Goal: Information Seeking & Learning: Learn about a topic

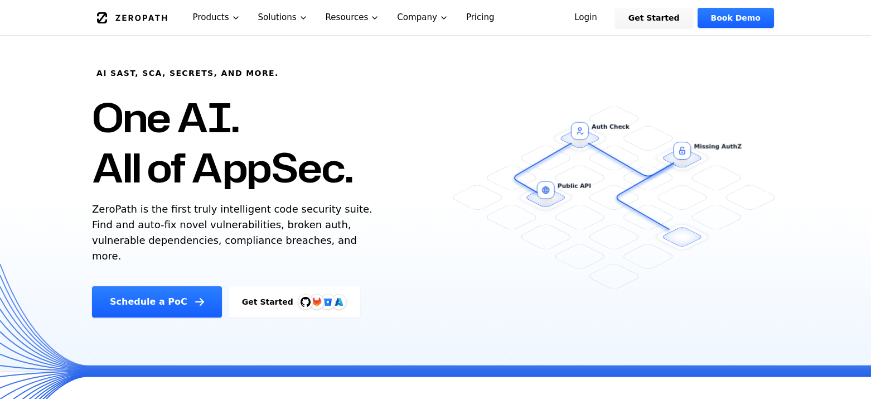
scroll to position [32, 0]
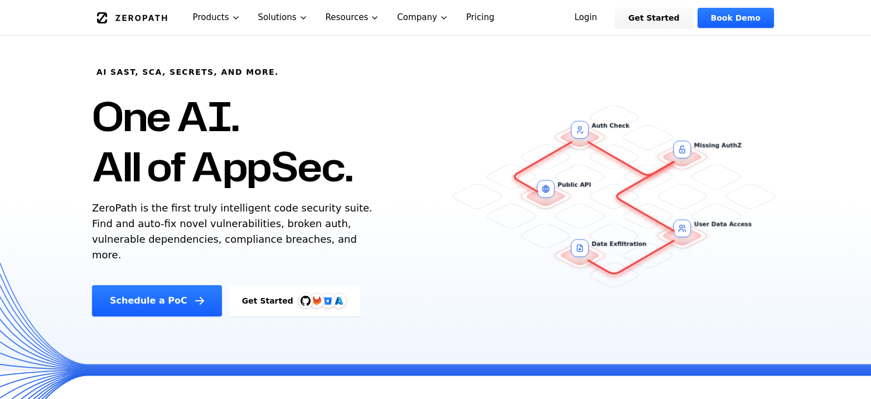
click at [479, 13] on link "Pricing" at bounding box center [480, 17] width 46 height 35
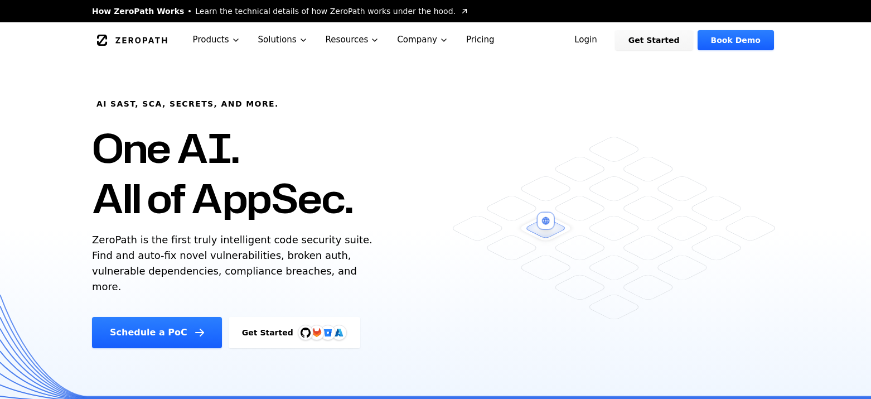
scroll to position [18, 0]
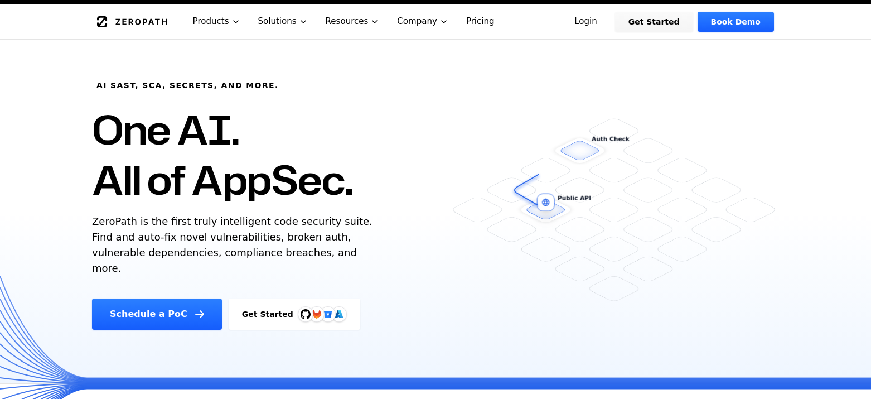
click at [460, 23] on link "Pricing" at bounding box center [480, 21] width 46 height 35
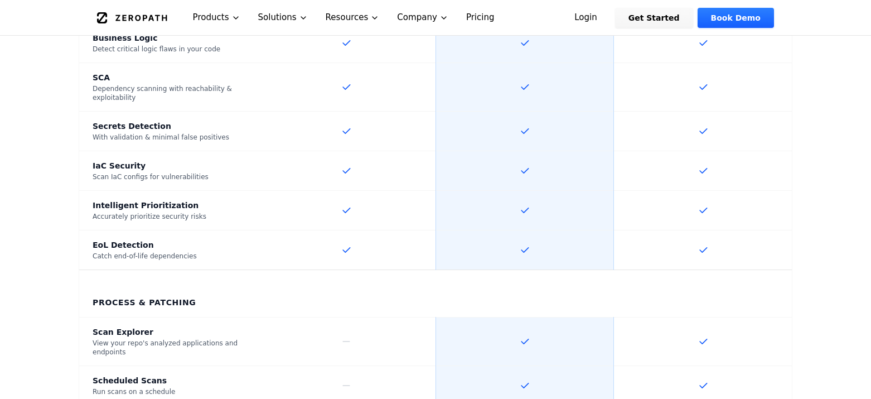
scroll to position [861, 0]
